Goal: Navigation & Orientation: Find specific page/section

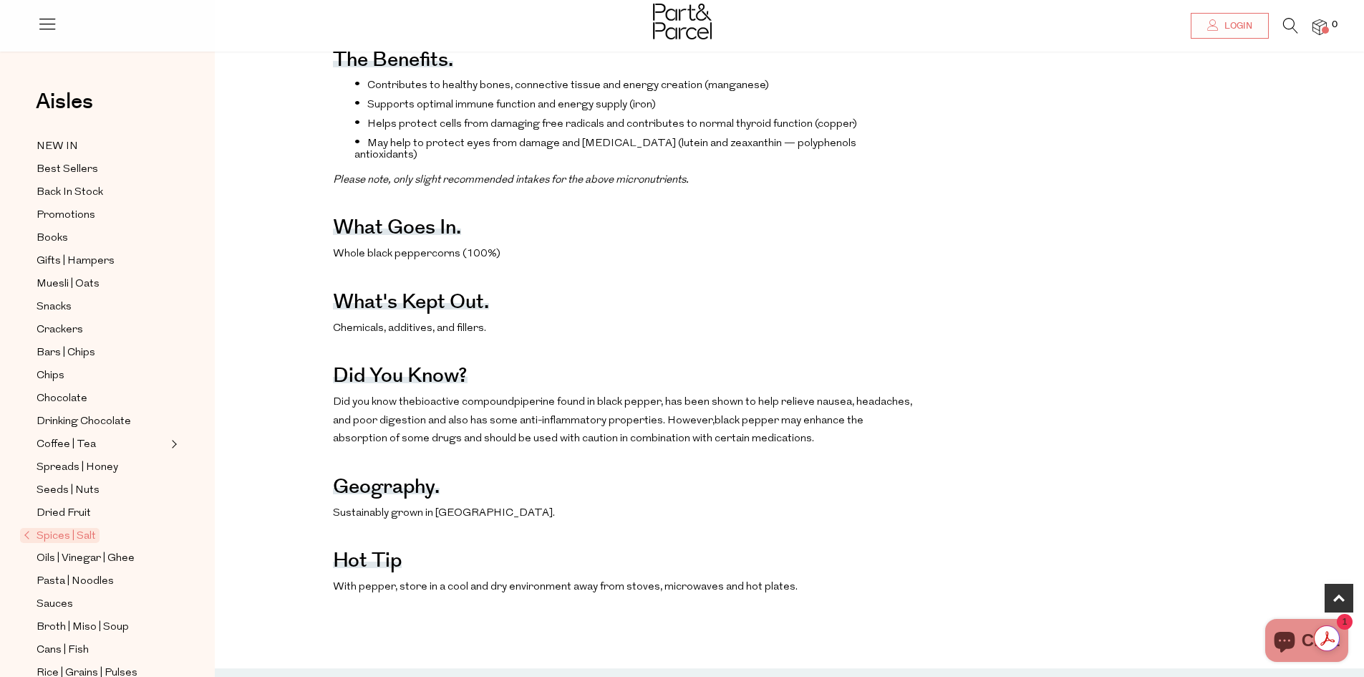
scroll to position [716, 0]
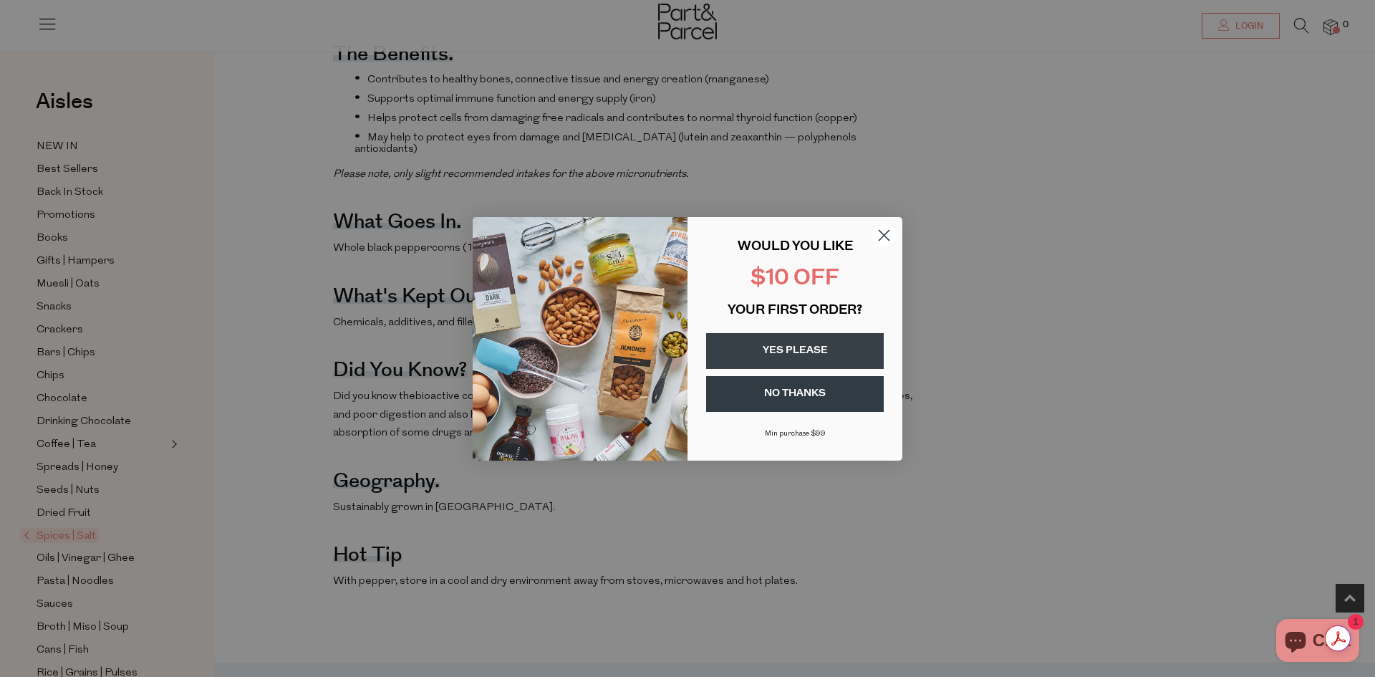
click at [884, 232] on circle "Close dialog" at bounding box center [884, 235] width 24 height 24
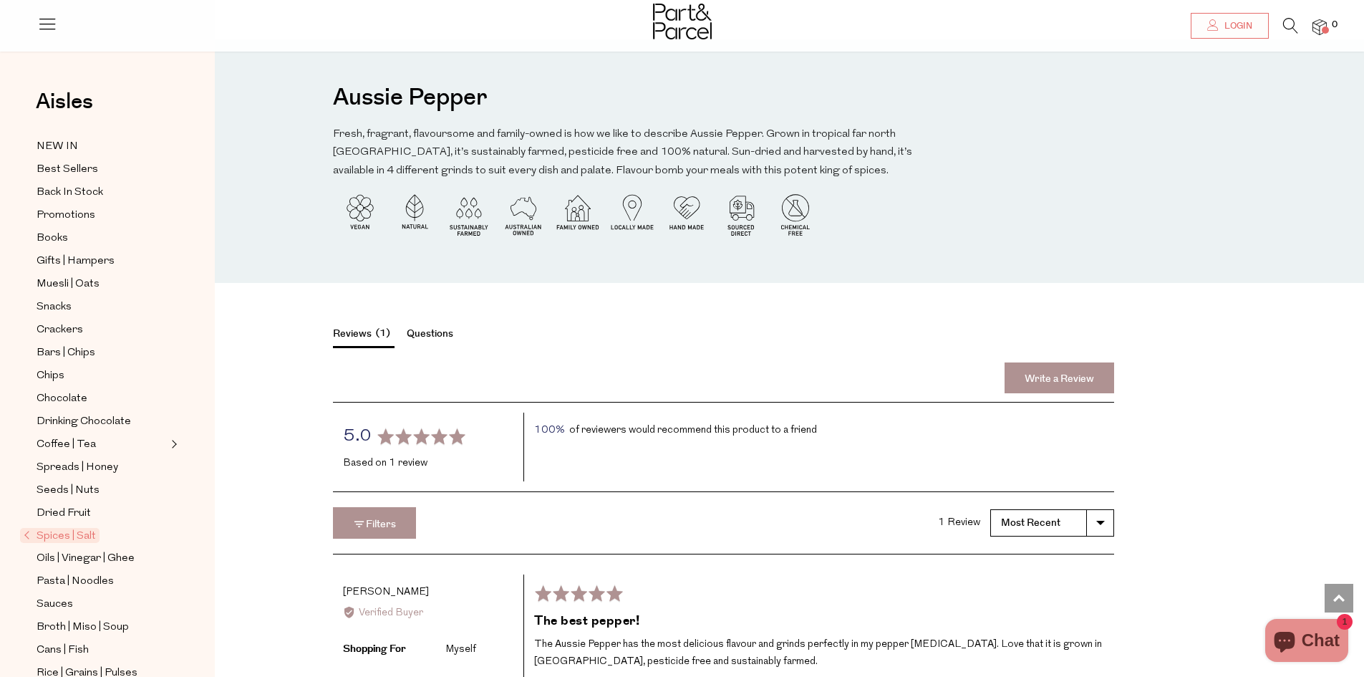
scroll to position [1146, 0]
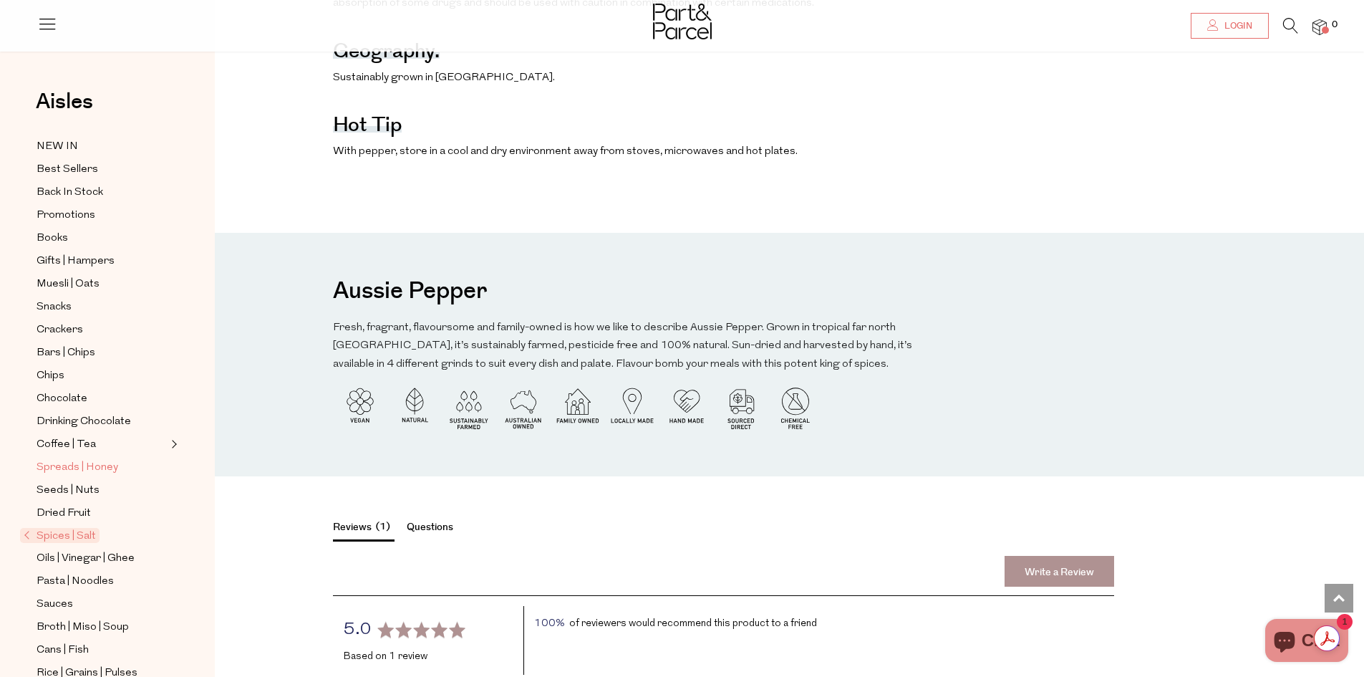
click at [69, 459] on span "Spreads | Honey" at bounding box center [78, 467] width 82 height 17
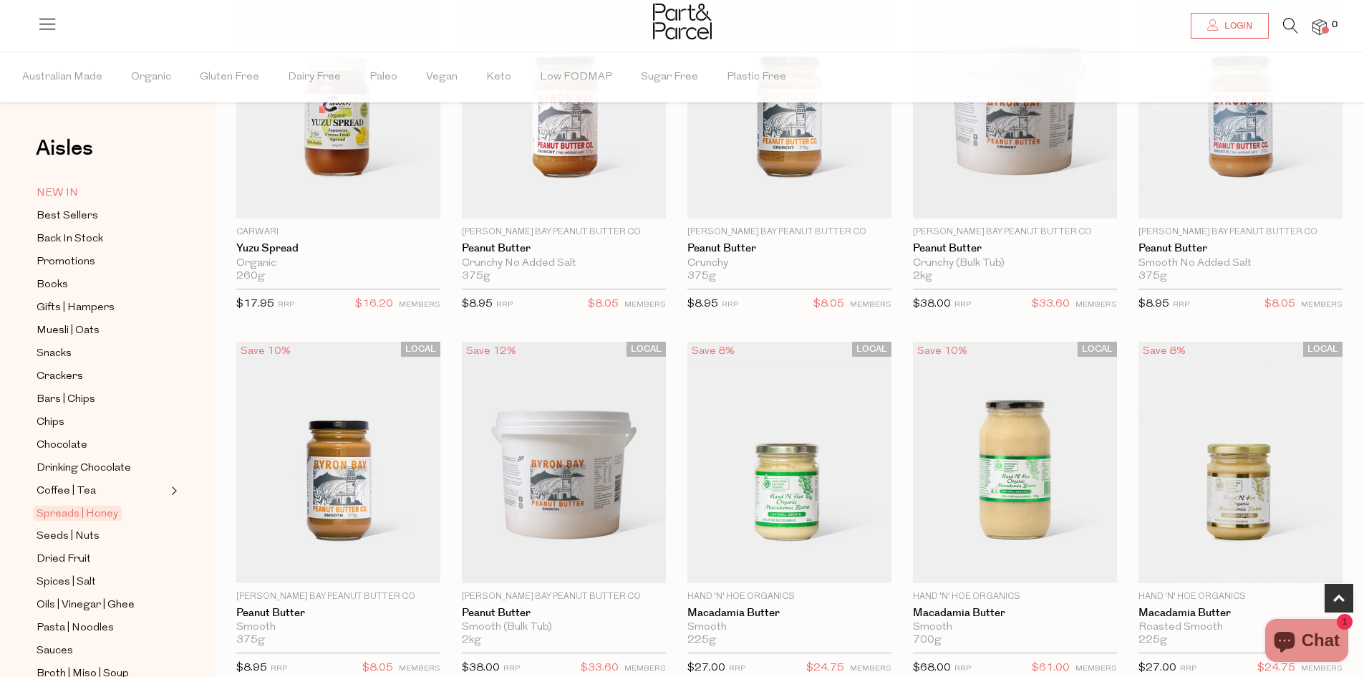
click at [57, 197] on span "NEW IN" at bounding box center [58, 193] width 42 height 17
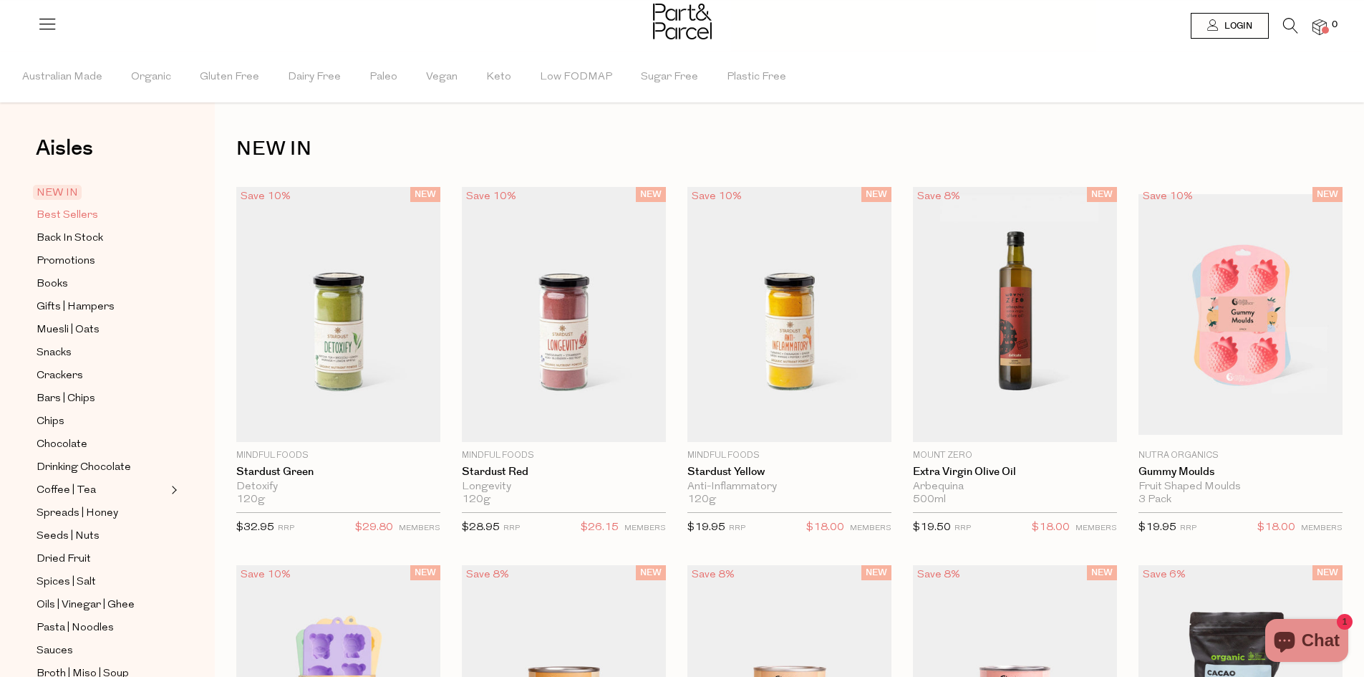
click at [50, 217] on span "Best Sellers" at bounding box center [68, 215] width 62 height 17
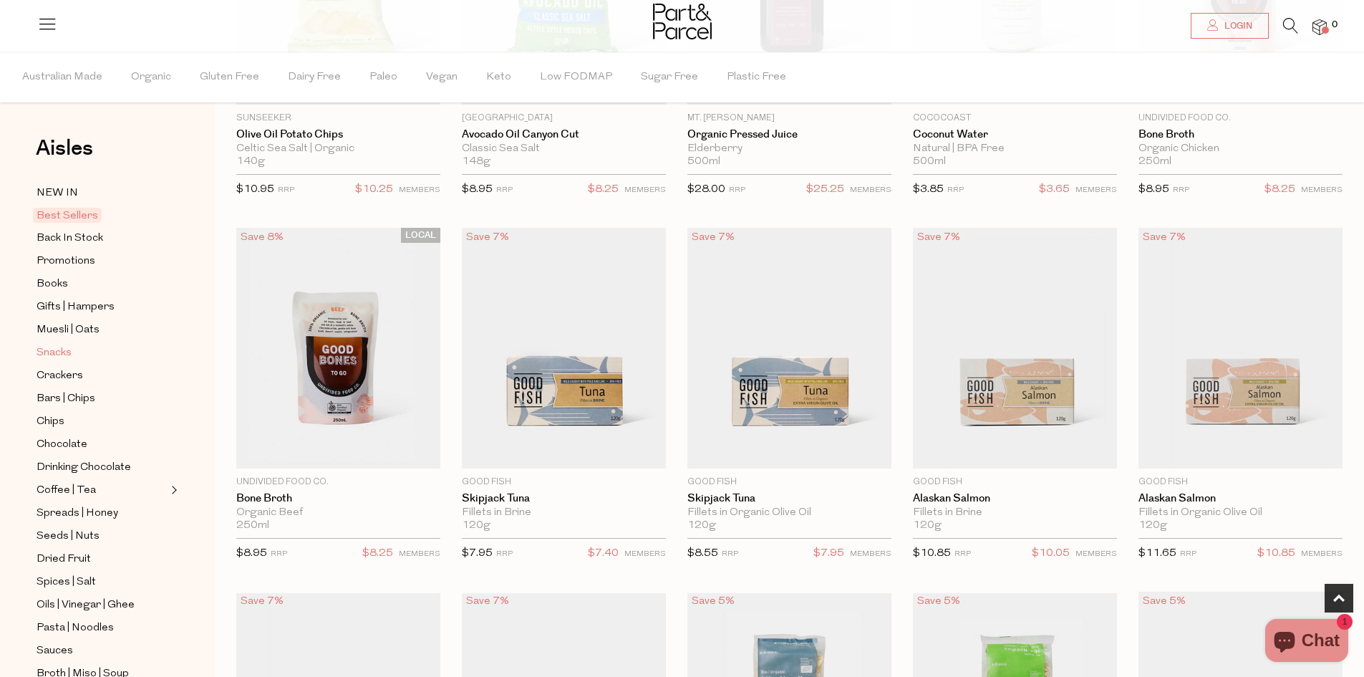
scroll to position [72, 0]
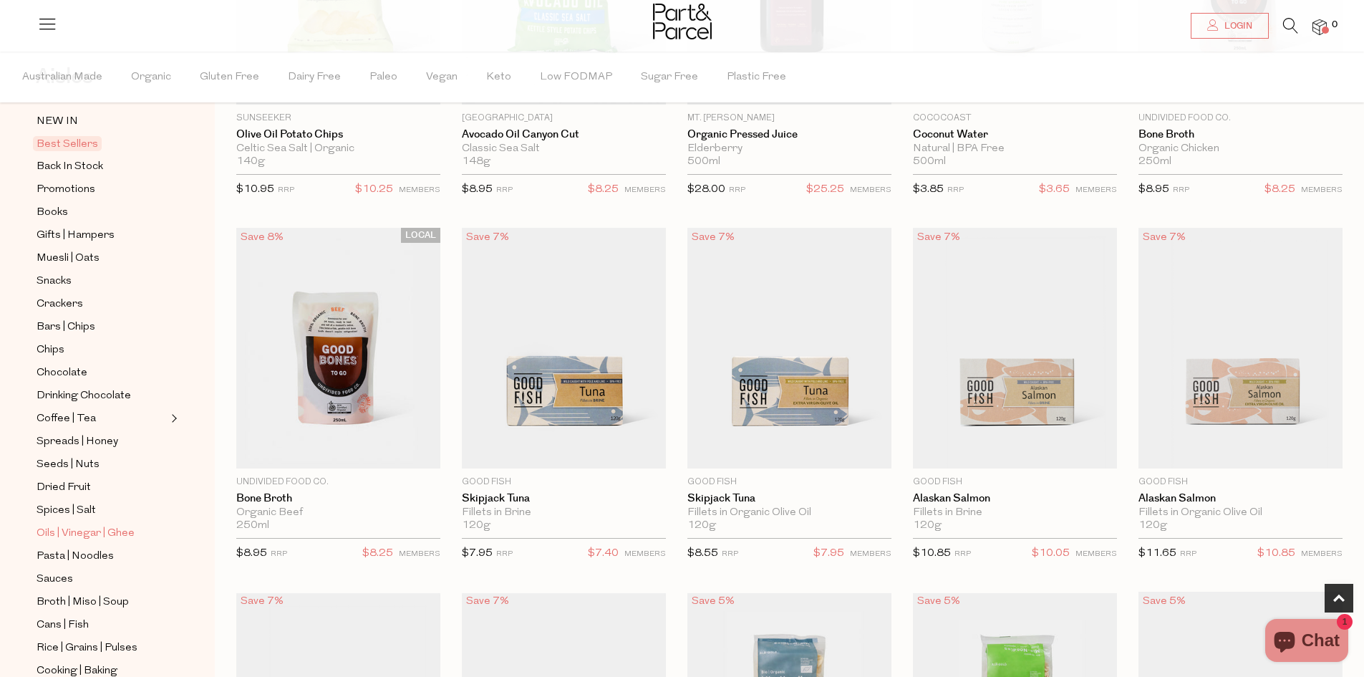
click at [120, 525] on span "Oils | Vinegar | Ghee" at bounding box center [86, 533] width 98 height 17
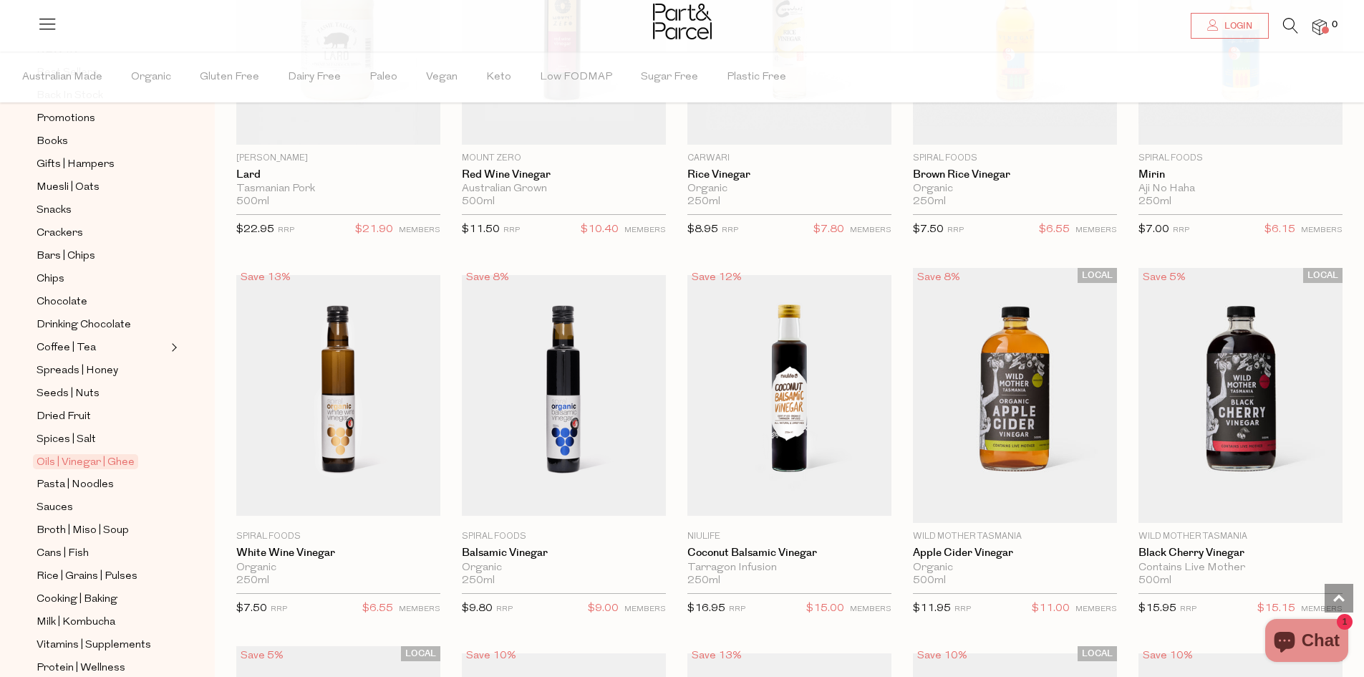
scroll to position [2506, 0]
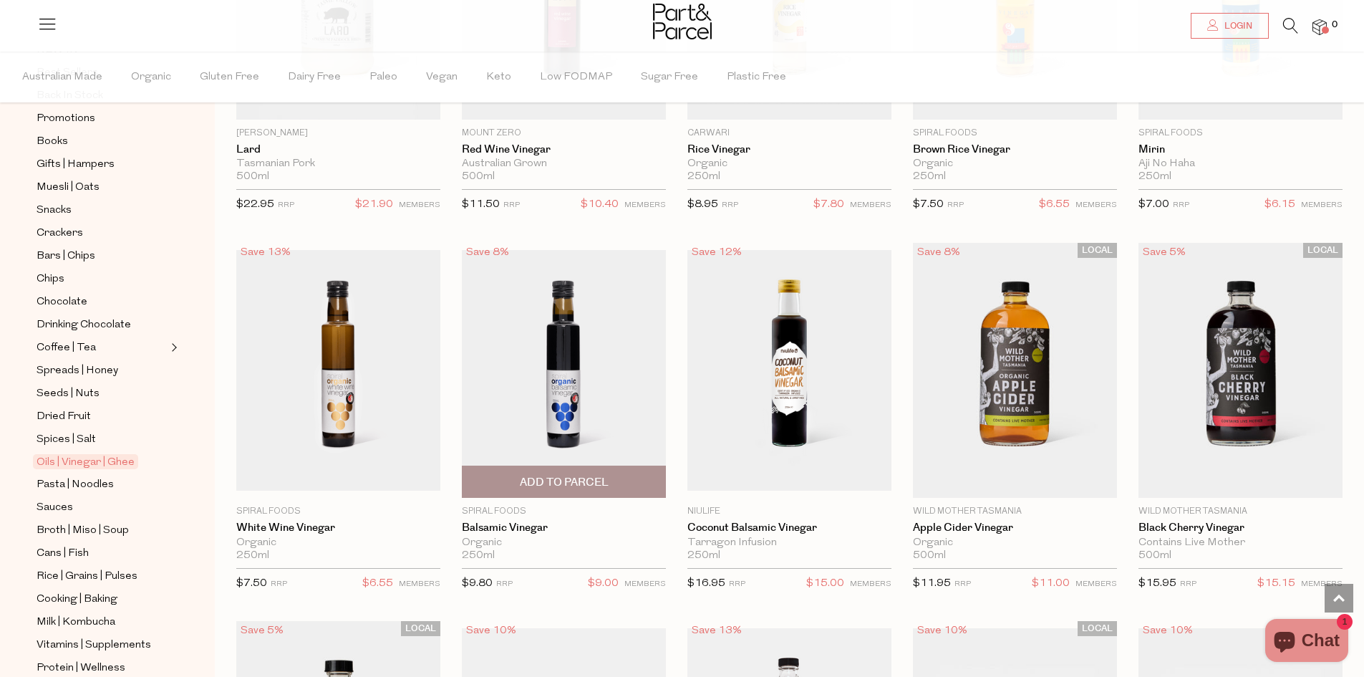
click at [576, 350] on img at bounding box center [564, 370] width 204 height 241
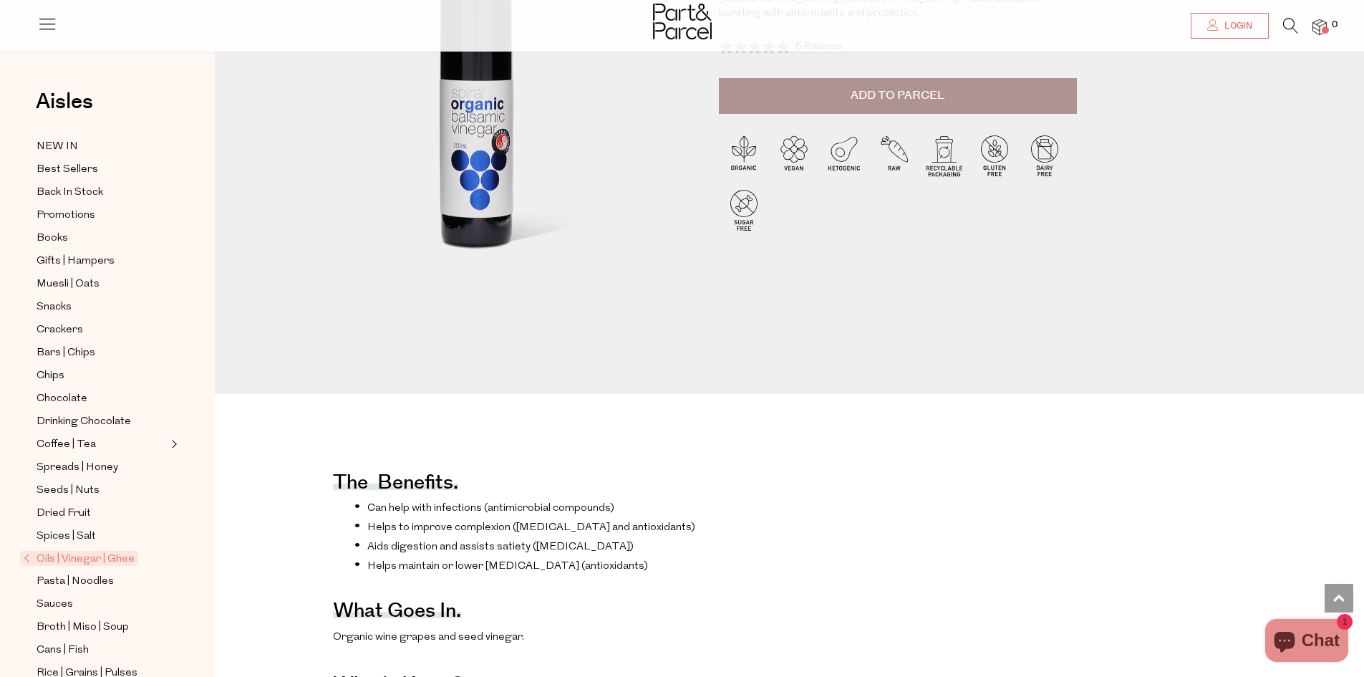
scroll to position [286, 0]
click at [96, 460] on span "Spreads | Honey" at bounding box center [78, 467] width 82 height 17
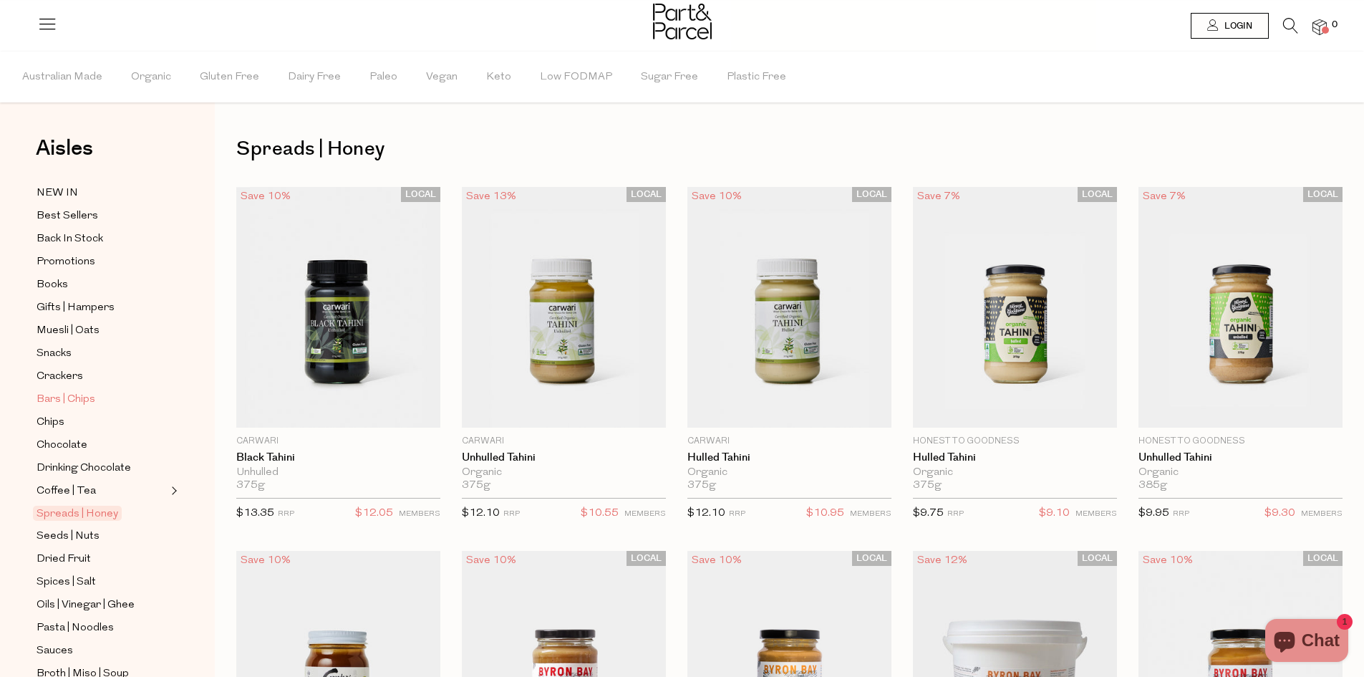
click at [96, 390] on link "Bars | Chips" at bounding box center [102, 399] width 130 height 18
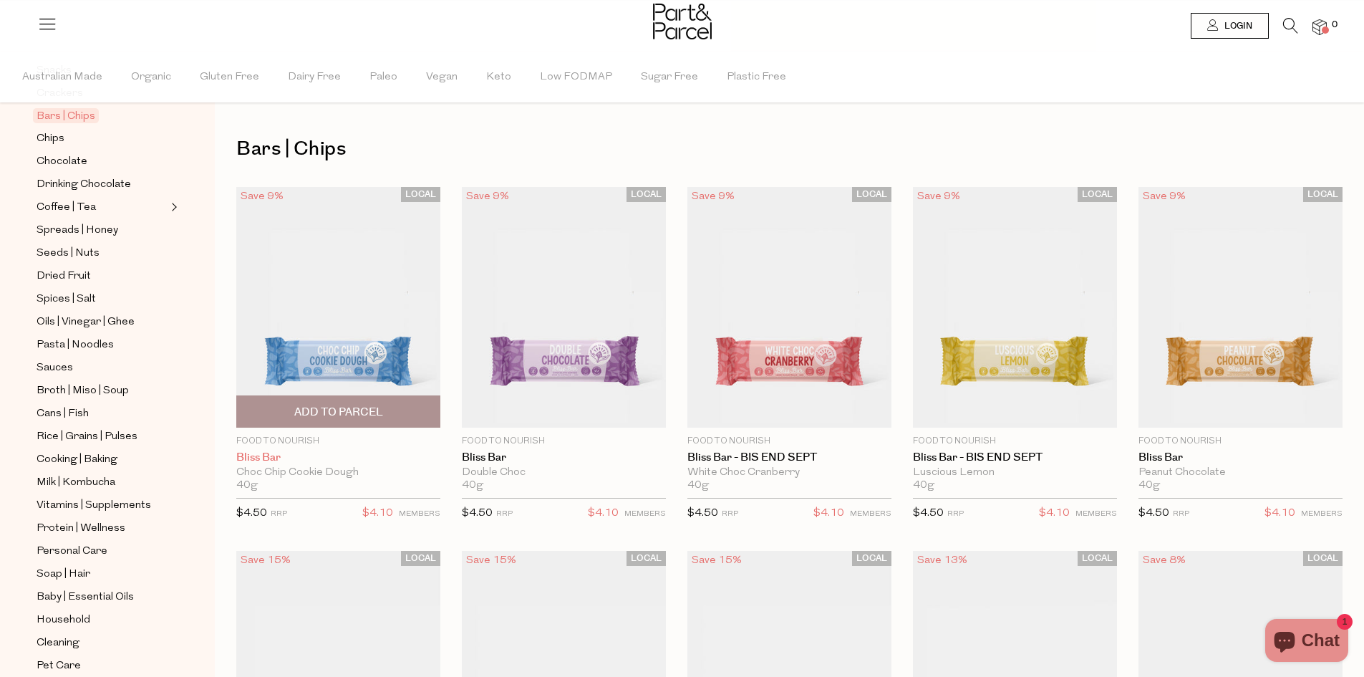
scroll to position [319, 0]
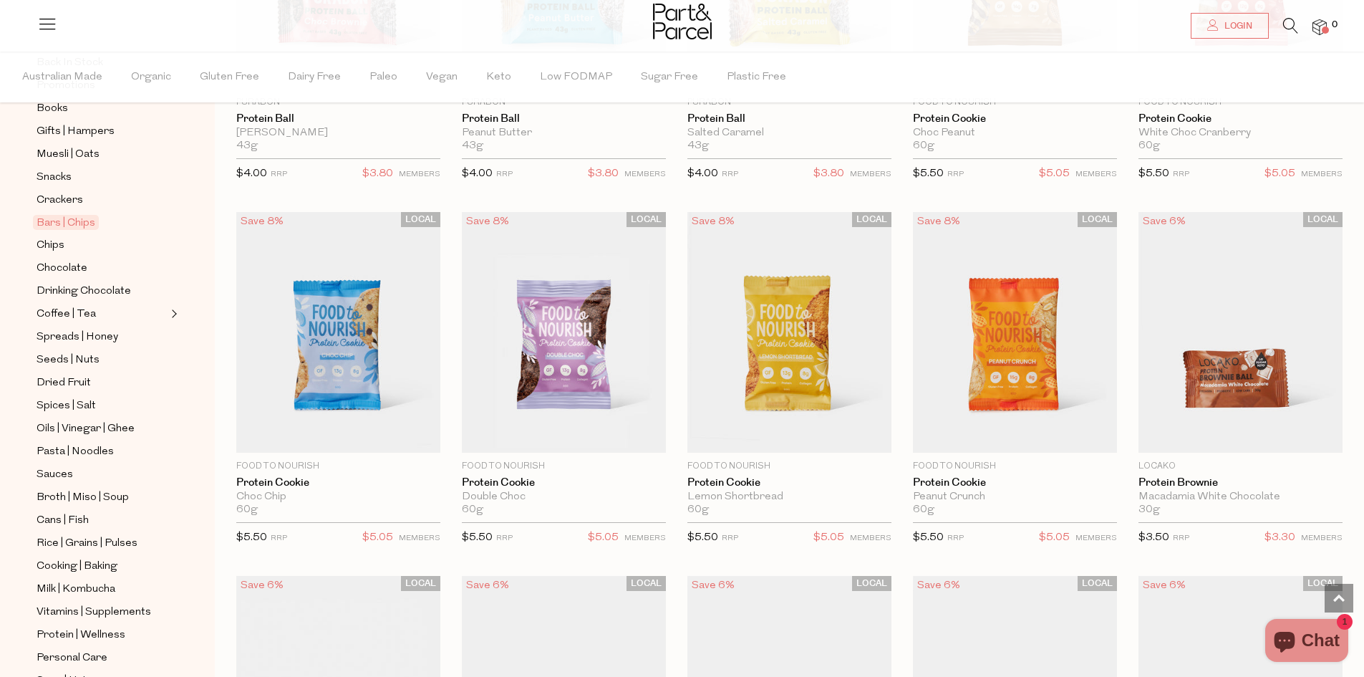
scroll to position [105, 0]
